Goal: Task Accomplishment & Management: Use online tool/utility

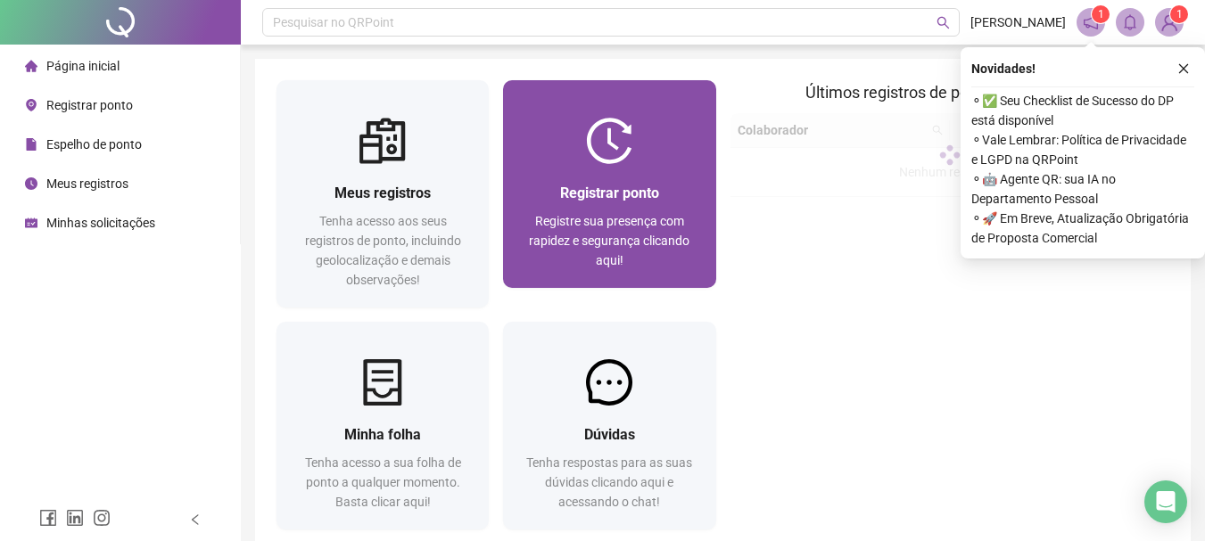
click at [576, 186] on span "Registrar ponto" at bounding box center [609, 193] width 99 height 17
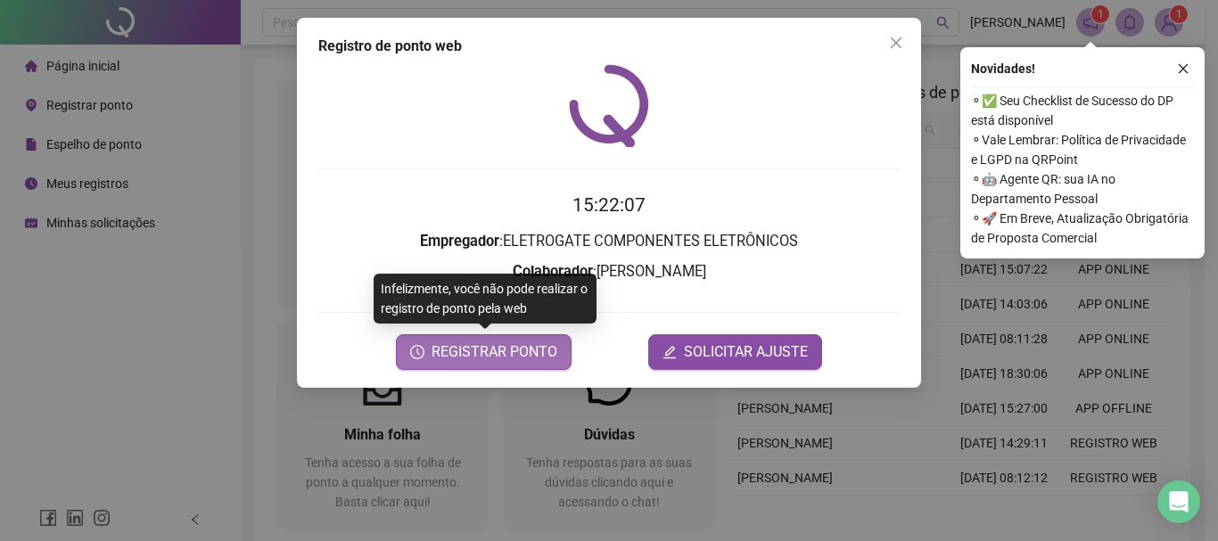
click at [523, 354] on span "REGISTRAR PONTO" at bounding box center [495, 352] width 126 height 21
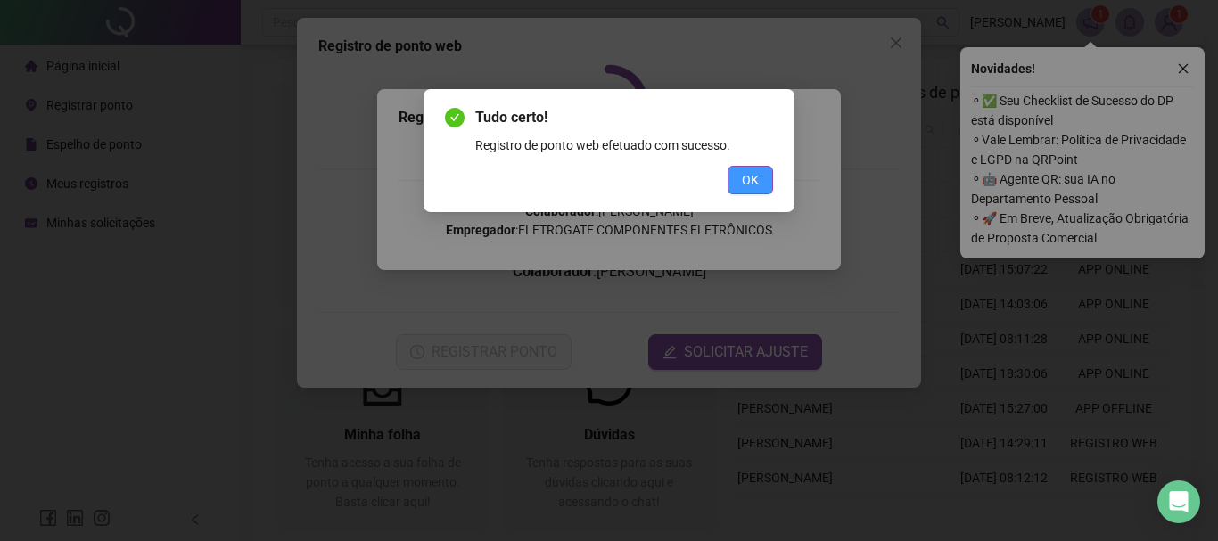
click at [755, 173] on span "OK" at bounding box center [750, 180] width 17 height 20
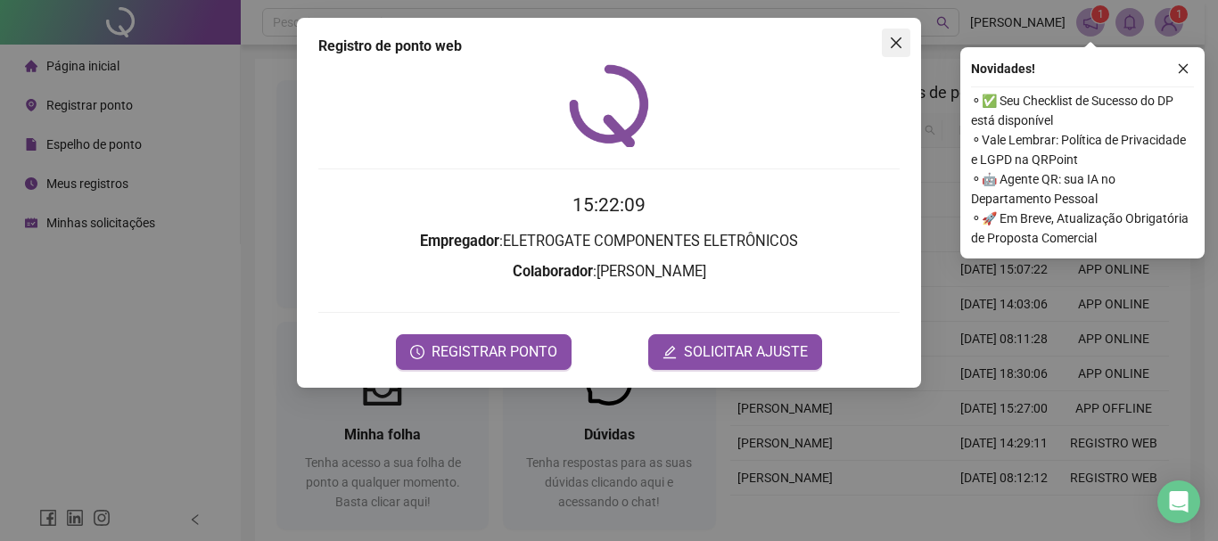
click at [905, 52] on button "Close" at bounding box center [896, 43] width 29 height 29
